Goal: Task Accomplishment & Management: Manage account settings

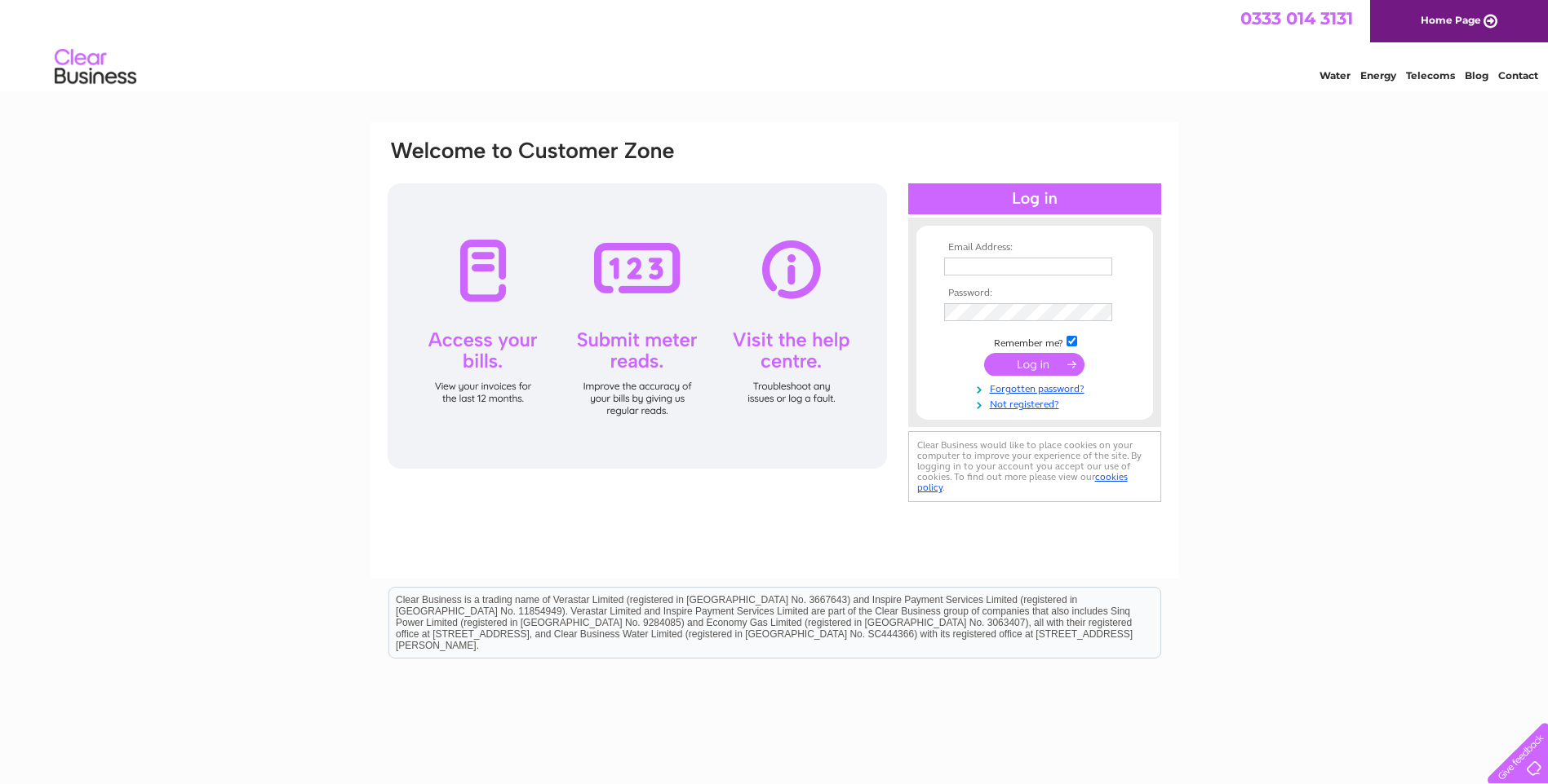
click at [983, 264] on input "text" at bounding box center [1028, 266] width 168 height 18
type input "mark.coulter@uniquegroup.com"
click at [983, 354] on input "submit" at bounding box center [1034, 365] width 100 height 23
click at [1006, 374] on input "submit" at bounding box center [1034, 365] width 100 height 23
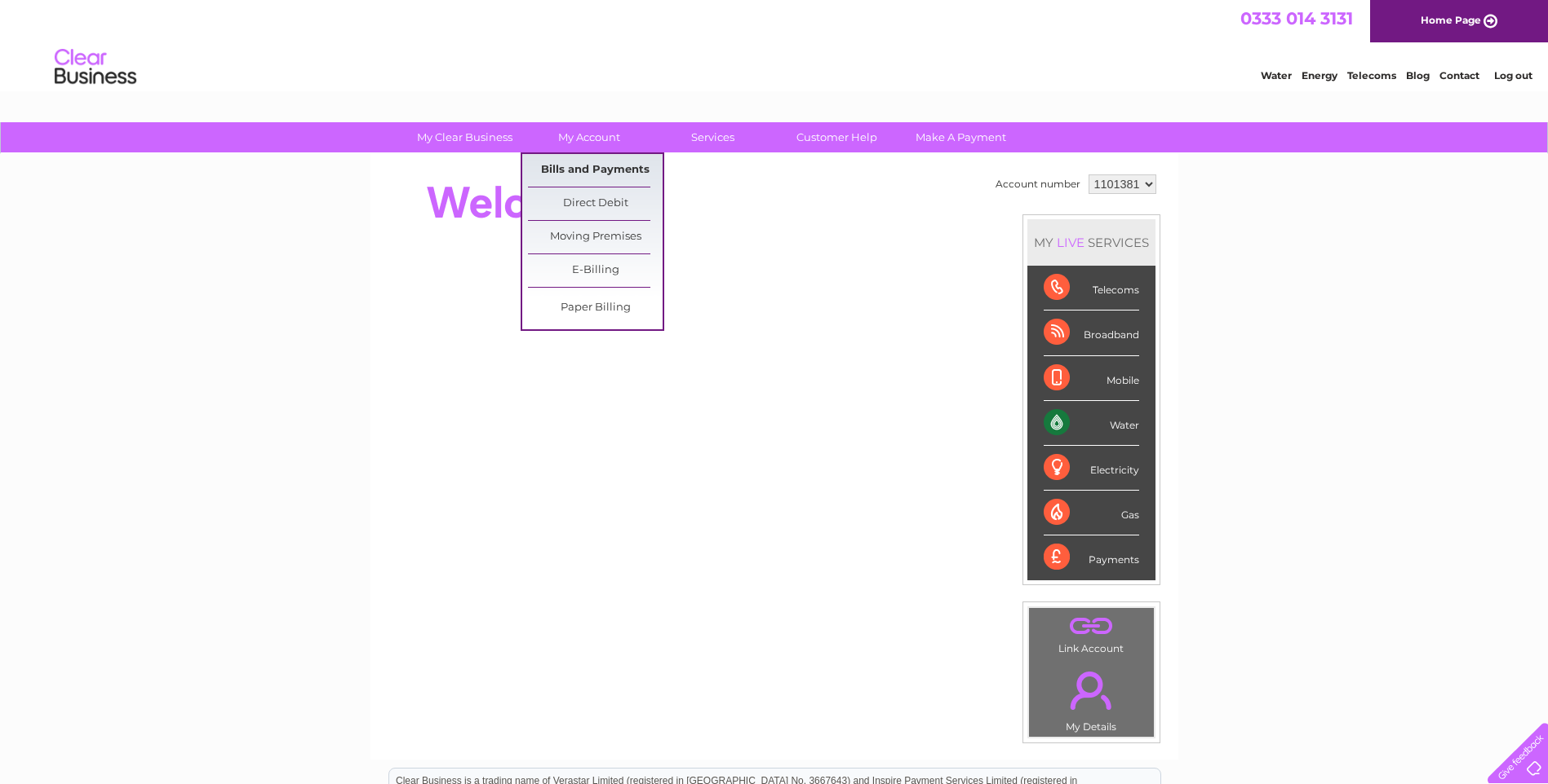
click at [616, 181] on link "Bills and Payments" at bounding box center [595, 170] width 135 height 33
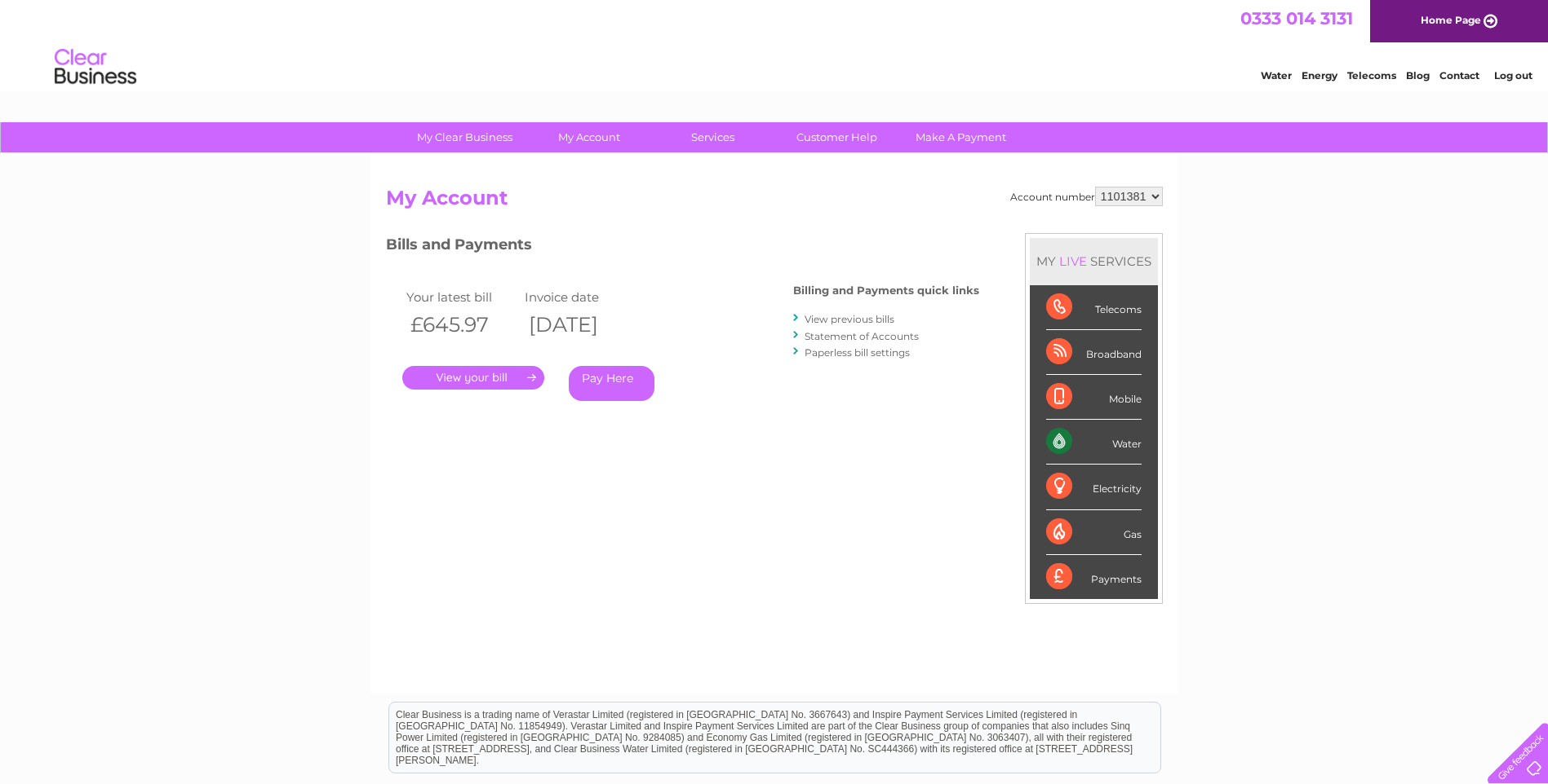
click at [472, 376] on link "." at bounding box center [473, 378] width 142 height 23
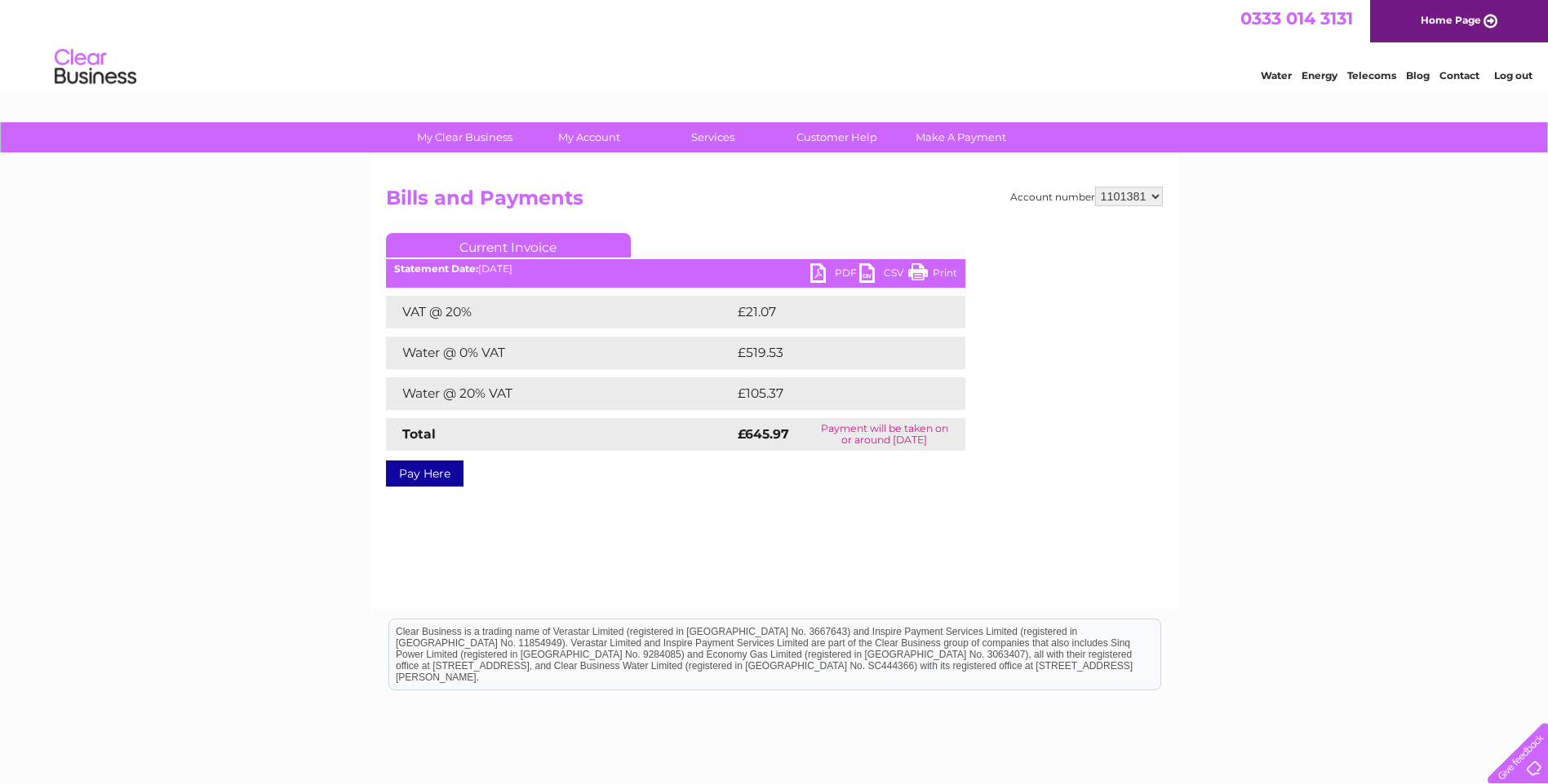
click at [846, 278] on link "PDF" at bounding box center [835, 275] width 49 height 23
